Goal: Information Seeking & Learning: Learn about a topic

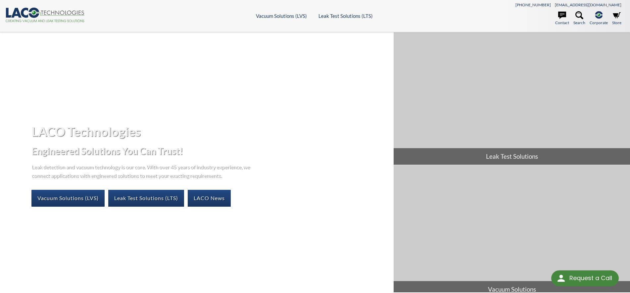
click at [73, 205] on link "Vacuum Solutions (LVS)" at bounding box center [67, 198] width 73 height 17
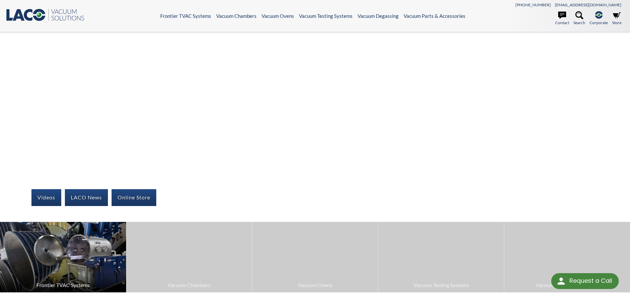
click at [87, 263] on img at bounding box center [63, 257] width 126 height 71
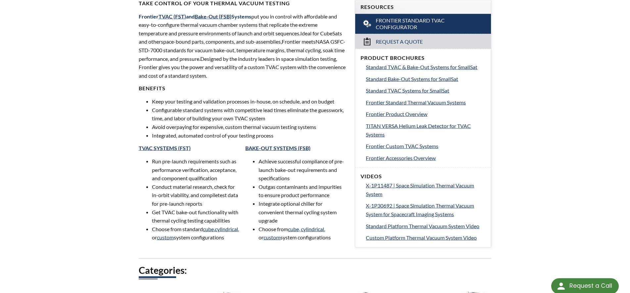
scroll to position [237, 0]
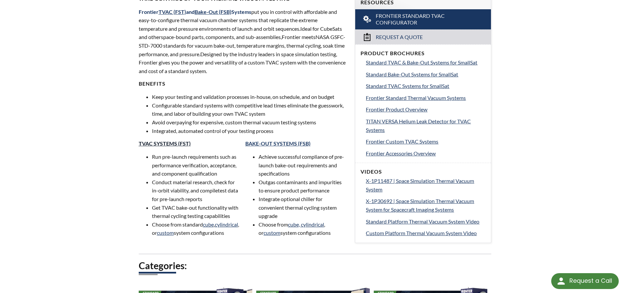
click at [157, 146] on link "TVAC SYSTEMS (FST)" at bounding box center [165, 143] width 52 height 6
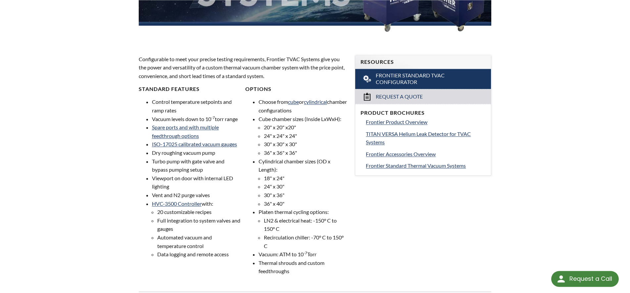
scroll to position [237, 0]
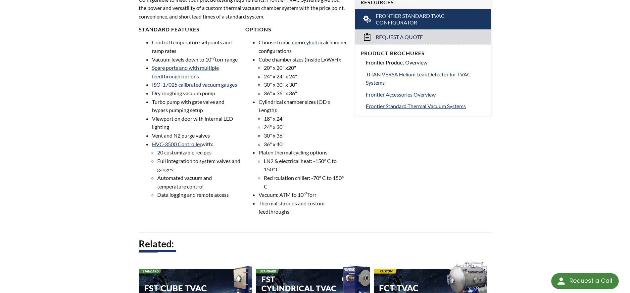
click at [405, 64] on span "Frontier Product Overview" at bounding box center [397, 62] width 62 height 6
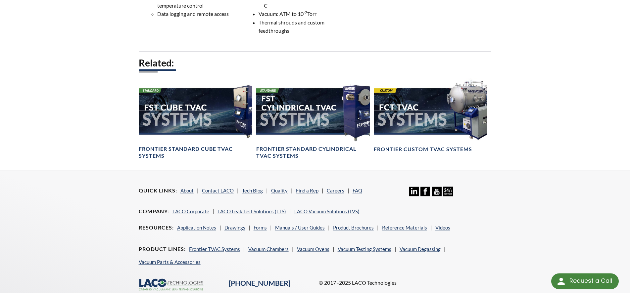
scroll to position [439, 0]
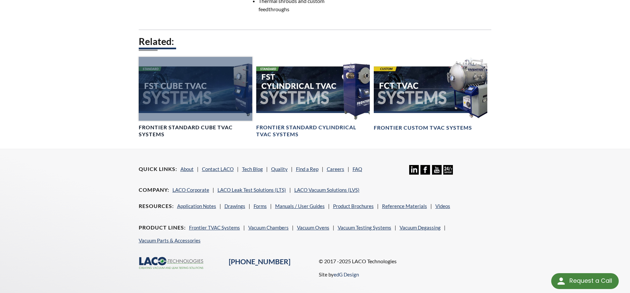
click at [198, 102] on div at bounding box center [196, 89] width 114 height 64
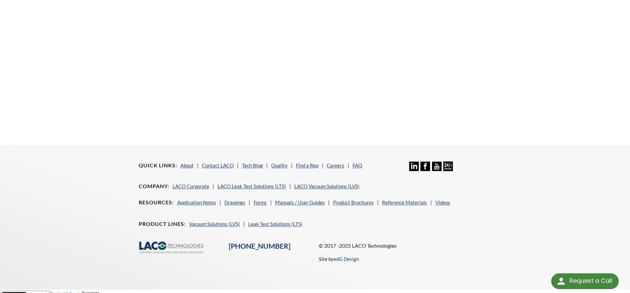
scroll to position [252, 0]
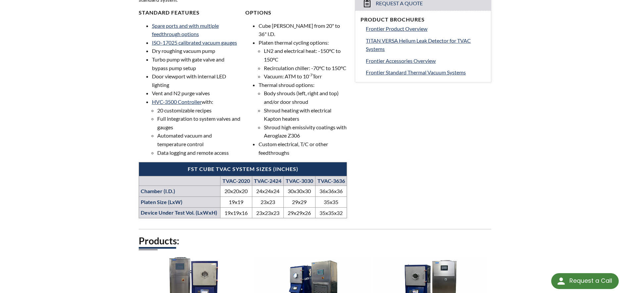
scroll to position [439, 0]
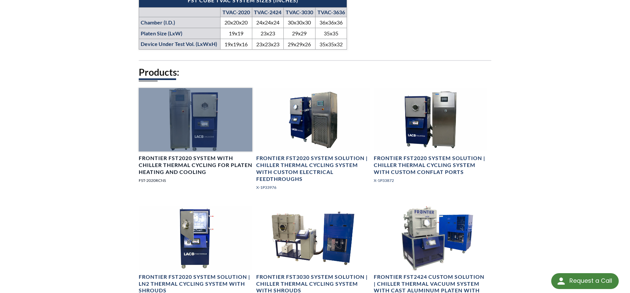
click at [218, 125] on div at bounding box center [196, 120] width 114 height 64
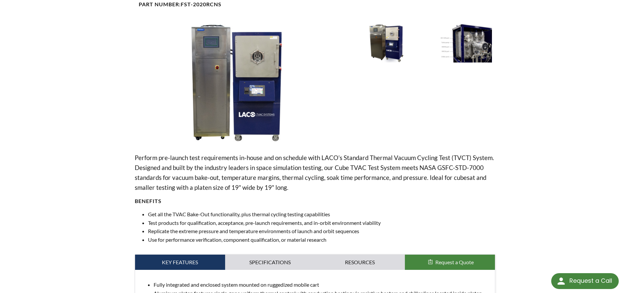
scroll to position [237, 0]
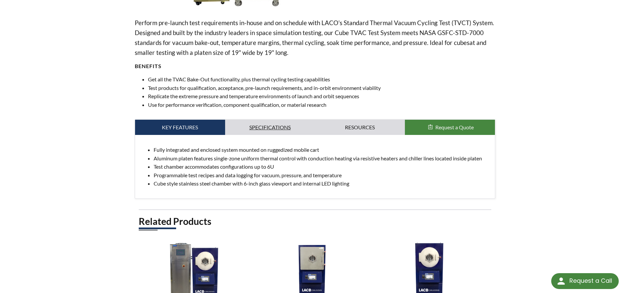
click at [265, 125] on link "Specifications" at bounding box center [270, 127] width 90 height 15
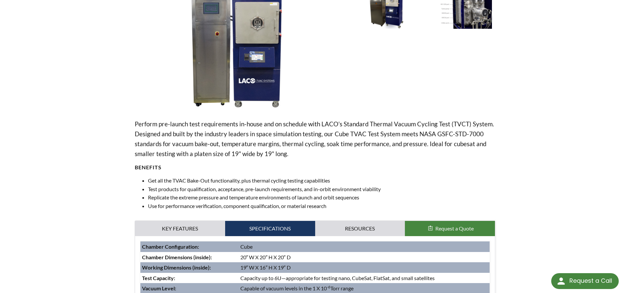
scroll to position [0, 0]
